Goal: Communication & Community: Answer question/provide support

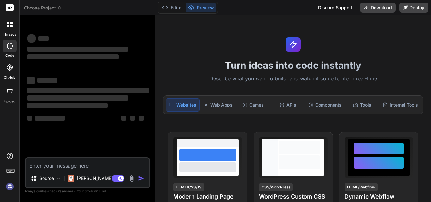
type textarea "x"
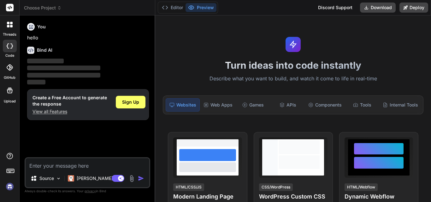
click at [63, 110] on p "View all Features" at bounding box center [70, 112] width 75 height 6
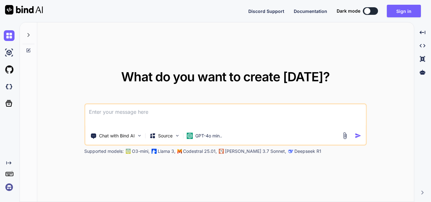
click at [367, 10] on div at bounding box center [367, 11] width 6 height 6
type textarea "x"
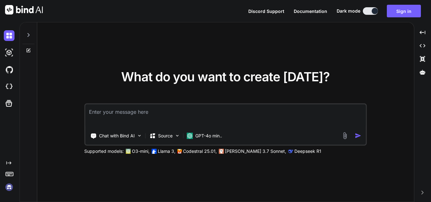
click at [266, 110] on textarea at bounding box center [225, 116] width 281 height 23
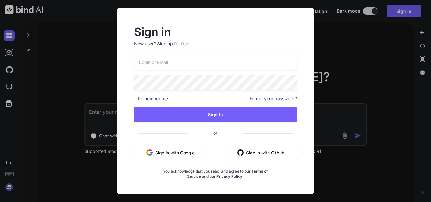
click at [262, 68] on input "email" at bounding box center [215, 62] width 163 height 15
type input "rolabe1044@pricegh.com"
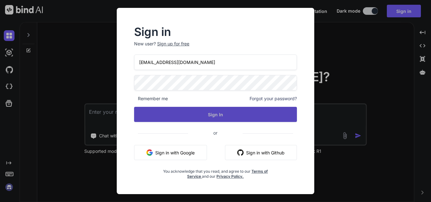
click at [217, 109] on button "Sign In" at bounding box center [215, 114] width 163 height 15
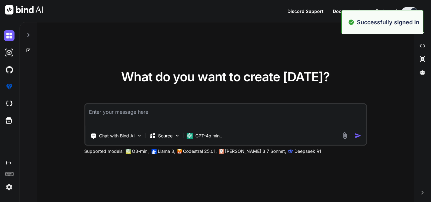
type textarea "x"
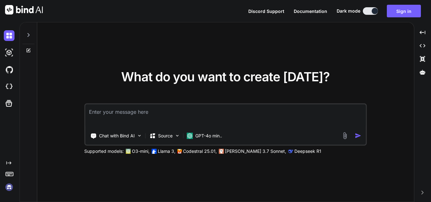
click at [207, 108] on textarea at bounding box center [225, 116] width 281 height 23
click at [176, 114] on textarea at bounding box center [225, 116] width 281 height 23
click at [26, 33] on icon at bounding box center [28, 35] width 5 height 5
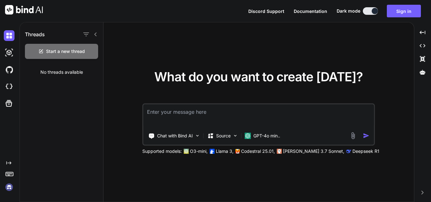
click at [95, 35] on icon at bounding box center [95, 35] width 2 height 4
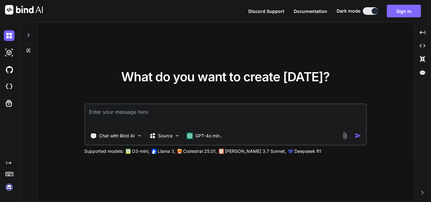
click at [412, 10] on button "Sign in" at bounding box center [404, 11] width 34 height 13
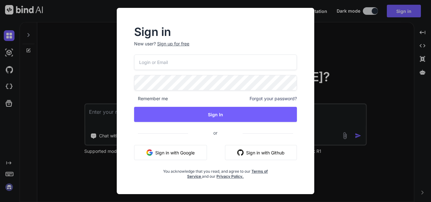
click at [221, 68] on input "email" at bounding box center [215, 62] width 163 height 15
type input "rolabe1044@pricegh.com"
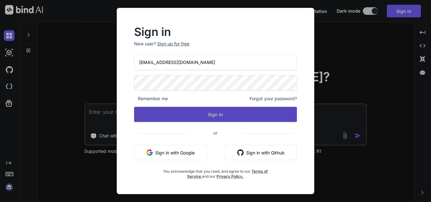
click at [234, 111] on button "Sign In" at bounding box center [215, 114] width 163 height 15
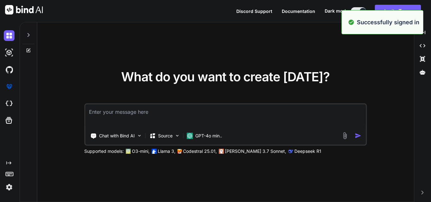
click at [382, 93] on div "What do you want to create today? Chat with Bind AI Source GPT-4o min.. Support…" at bounding box center [225, 112] width 377 height 180
click at [240, 112] on textarea at bounding box center [225, 116] width 281 height 23
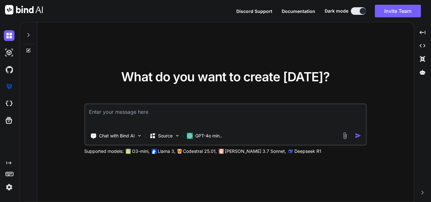
click at [289, 47] on div "What do you want to create today? Chat with Bind AI Source GPT-4o min.. Support…" at bounding box center [225, 112] width 377 height 180
click at [235, 112] on textarea at bounding box center [225, 116] width 281 height 23
paste textarea "Hi sir, As we discussed I have prepared this document so, kindly check it and s…"
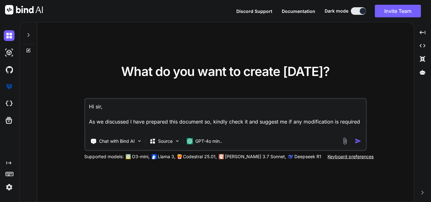
scroll to position [8, 0]
type textarea "Hi sir, As we discussed I have prepared this document so, kindly check it and s…"
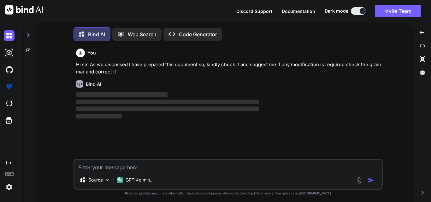
scroll to position [3, 0]
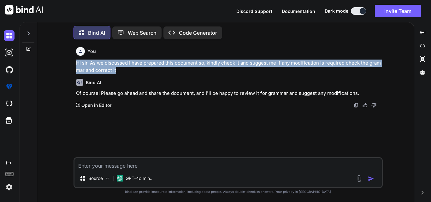
drag, startPoint x: 122, startPoint y: 67, endPoint x: 68, endPoint y: 62, distance: 53.9
click at [68, 62] on div "You Hi sir, As we discussed I have prepared this document so, kindly check it a…" at bounding box center [228, 124] width 372 height 158
copy p "Hi sir, As we discussed I have prepared this document so, kindly check it and s…"
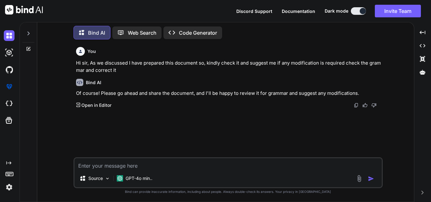
click at [306, 162] on textarea at bounding box center [229, 164] width 308 height 11
paste textarea "Hi sir, As we discussed I have prepared this document so, kindly check it and s…"
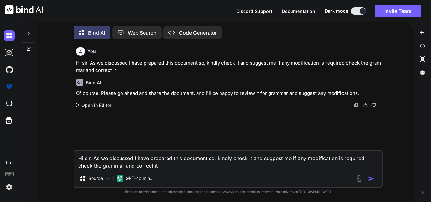
type textarea "Hi sir, As we discussed I have prepared this document so, kindly check it and s…"
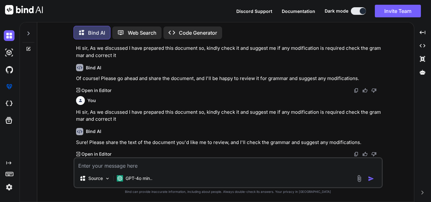
scroll to position [15, 0]
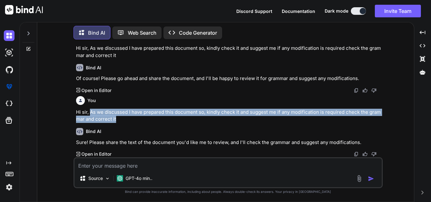
drag, startPoint x: 132, startPoint y: 120, endPoint x: 91, endPoint y: 113, distance: 41.9
click at [91, 113] on p "Hi sir, As we discussed I have prepared this document so, kindly check it and s…" at bounding box center [229, 116] width 306 height 14
copy p "As we discussed I have prepared this document so, kindly check it and suggest m…"
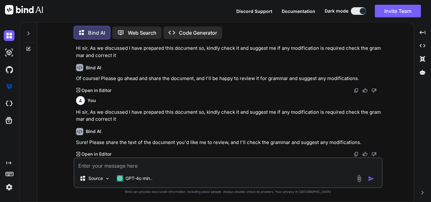
click at [155, 164] on textarea at bounding box center [229, 164] width 308 height 11
paste textarea "As we discussed I have prepared this document so, kindly check it and suggest m…"
type textarea "As we discussed I have prepared this document so, kindly check it and suggest m…"
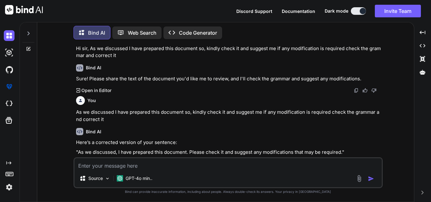
scroll to position [67, 0]
